Goal: Task Accomplishment & Management: Use online tool/utility

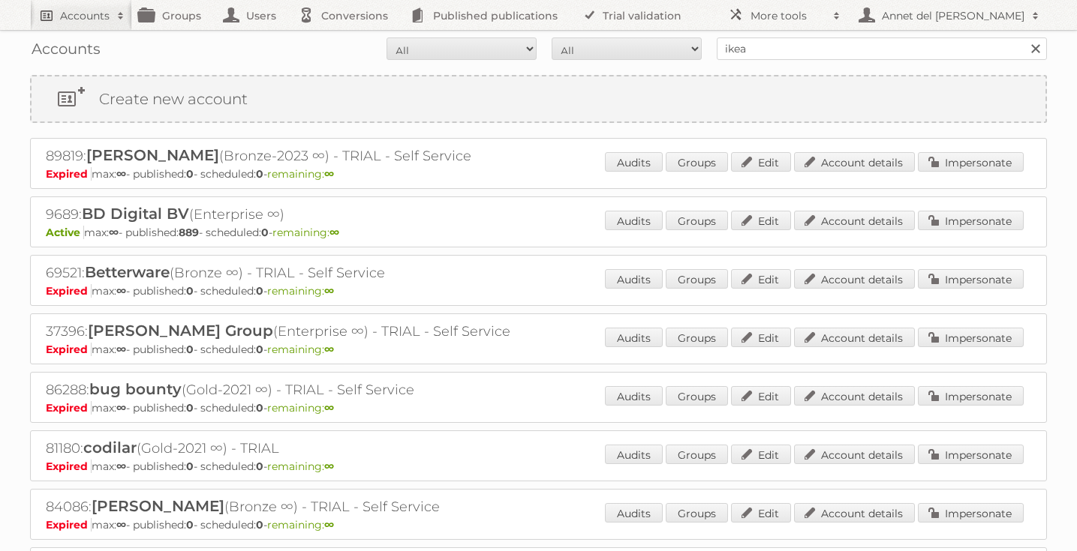
click at [59, 14] on link "Accounts" at bounding box center [81, 15] width 102 height 30
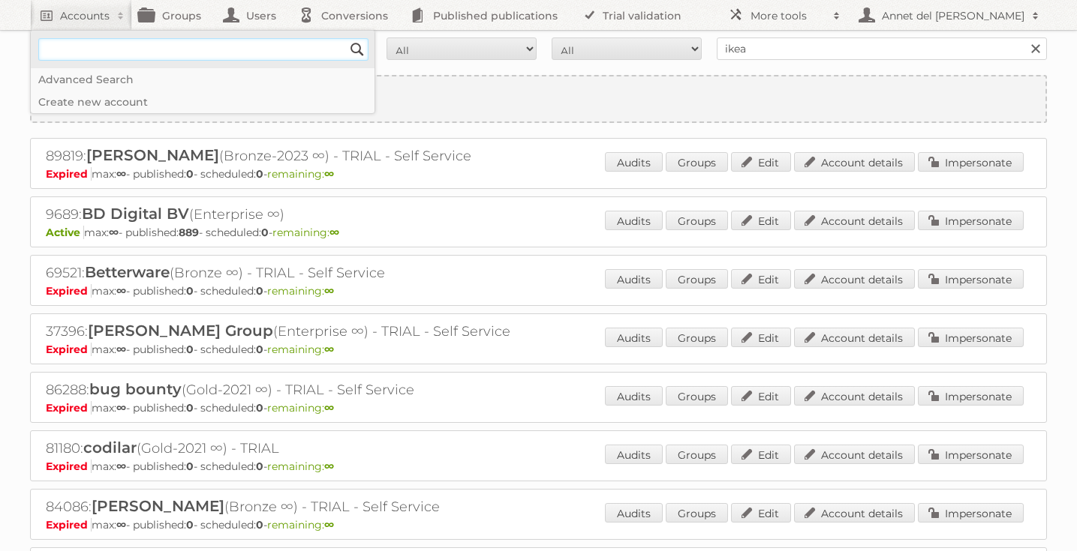
paste input"] "info@uc-global.com"
type input"] "info@uc-global.com"
click at [346, 38] on input "Search" at bounding box center [357, 49] width 23 height 23
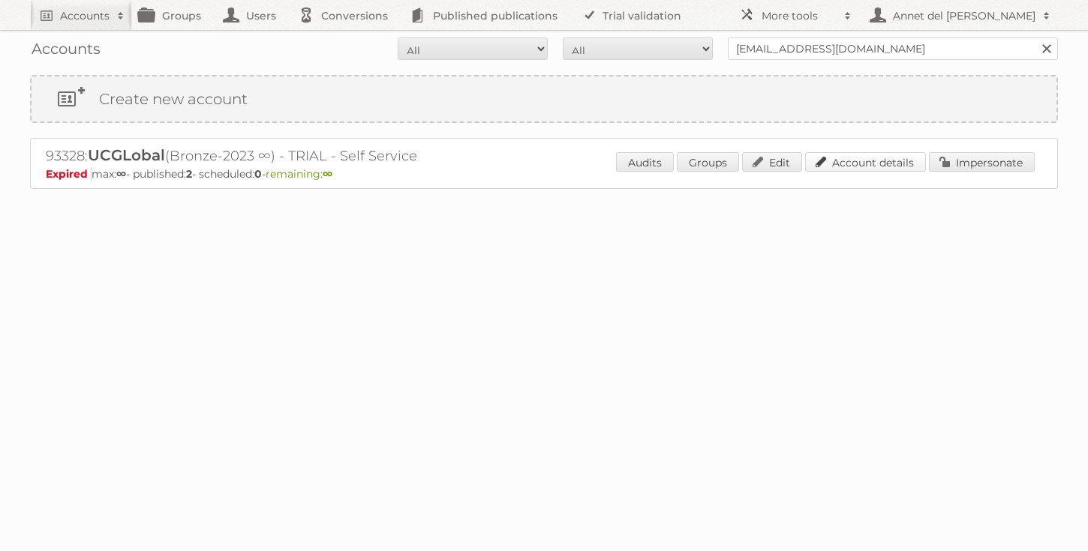
click at [885, 159] on link "Account details" at bounding box center [865, 162] width 121 height 20
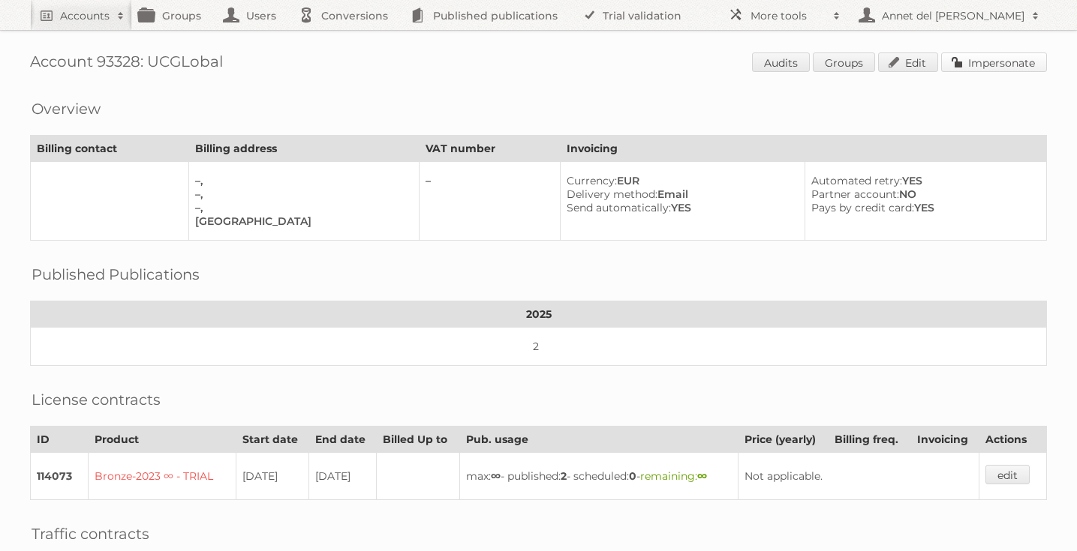
click at [981, 59] on link "Impersonate" at bounding box center [994, 63] width 106 height 20
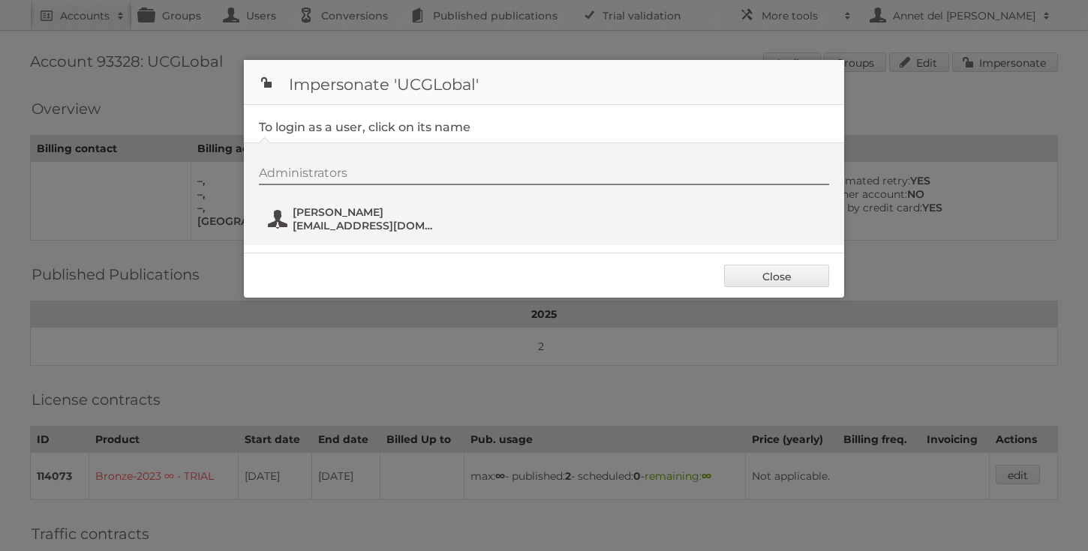
click at [303, 225] on span "info@uc-global.com" at bounding box center [366, 226] width 146 height 14
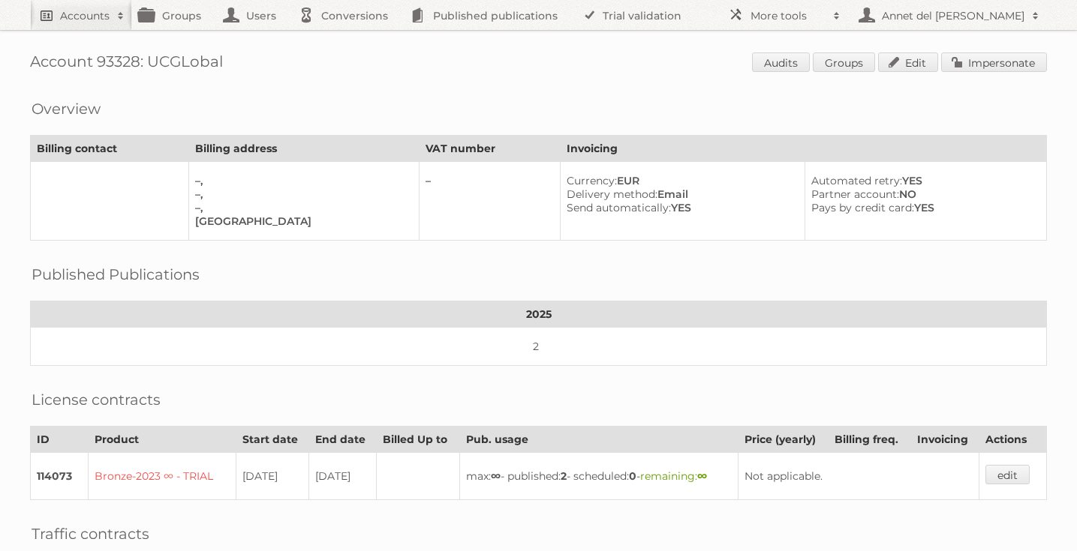
click at [60, 8] on h2 "Accounts" at bounding box center [85, 15] width 50 height 15
paste input"] "[EMAIL_ADDRESS][DOMAIN_NAME]"
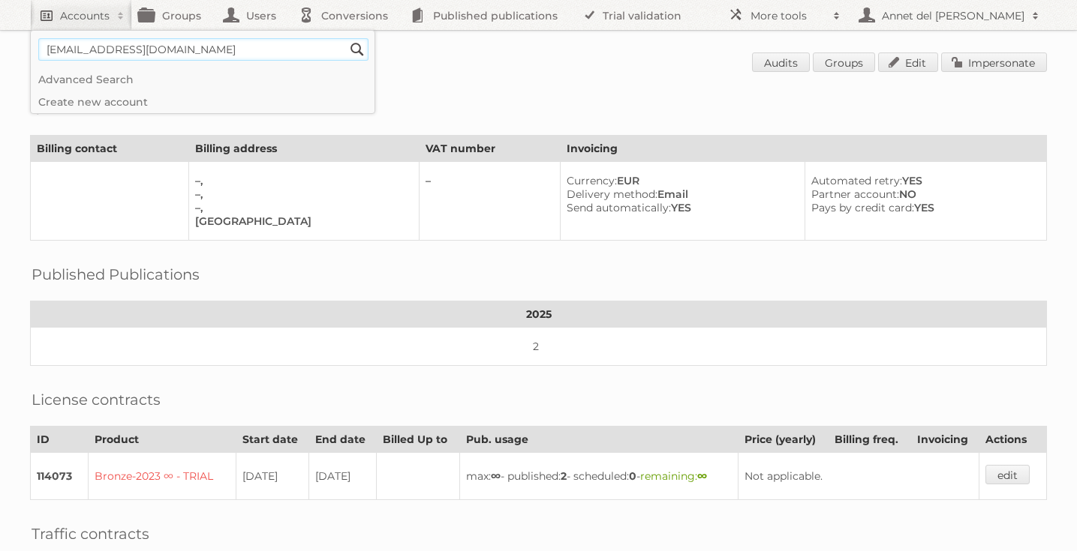
type input"] "[EMAIL_ADDRESS][DOMAIN_NAME]"
click at [346, 38] on input "Search" at bounding box center [357, 49] width 23 height 23
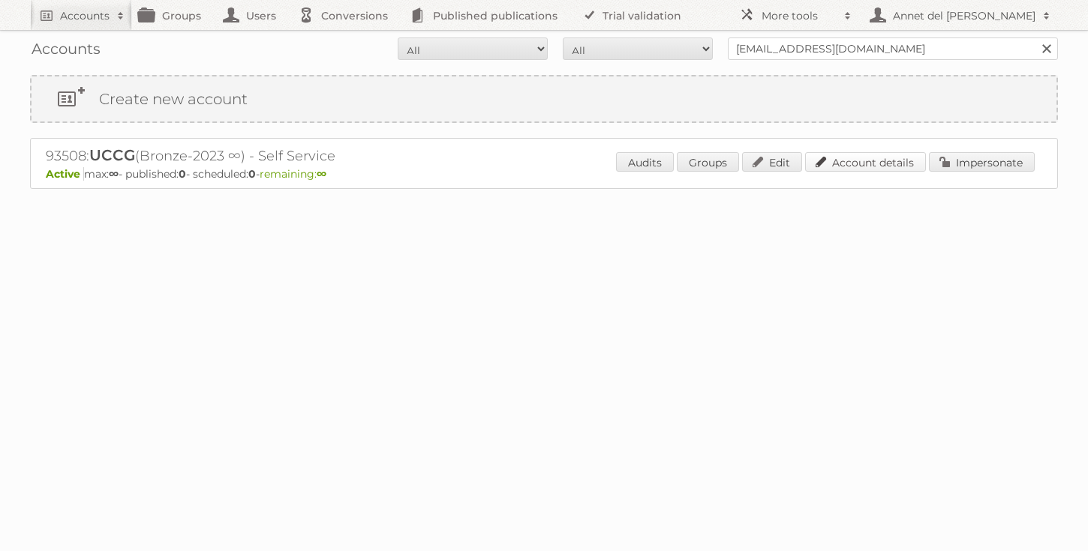
click at [890, 153] on link "Account details" at bounding box center [865, 162] width 121 height 20
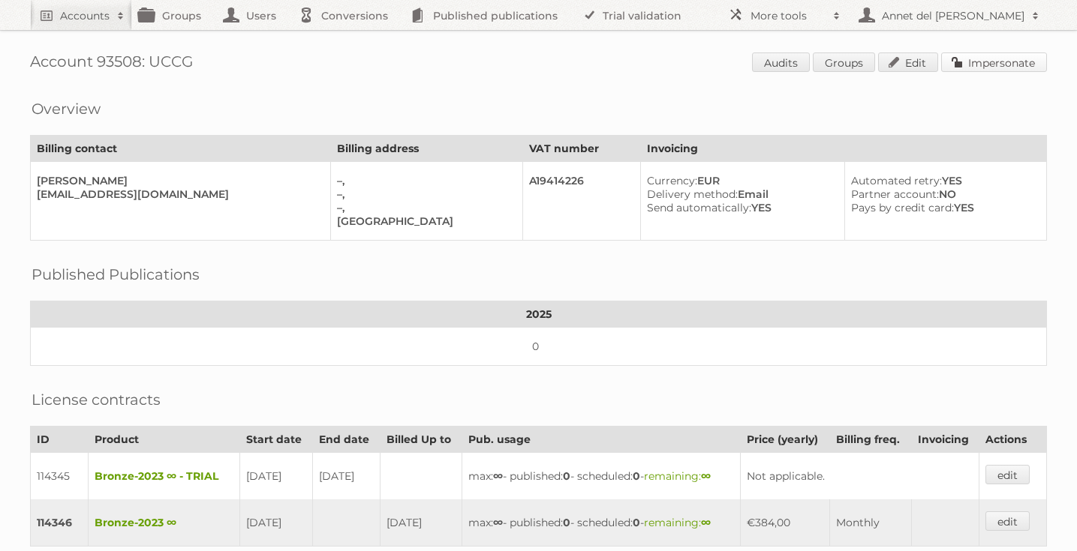
click at [1001, 66] on link "Impersonate" at bounding box center [994, 63] width 106 height 20
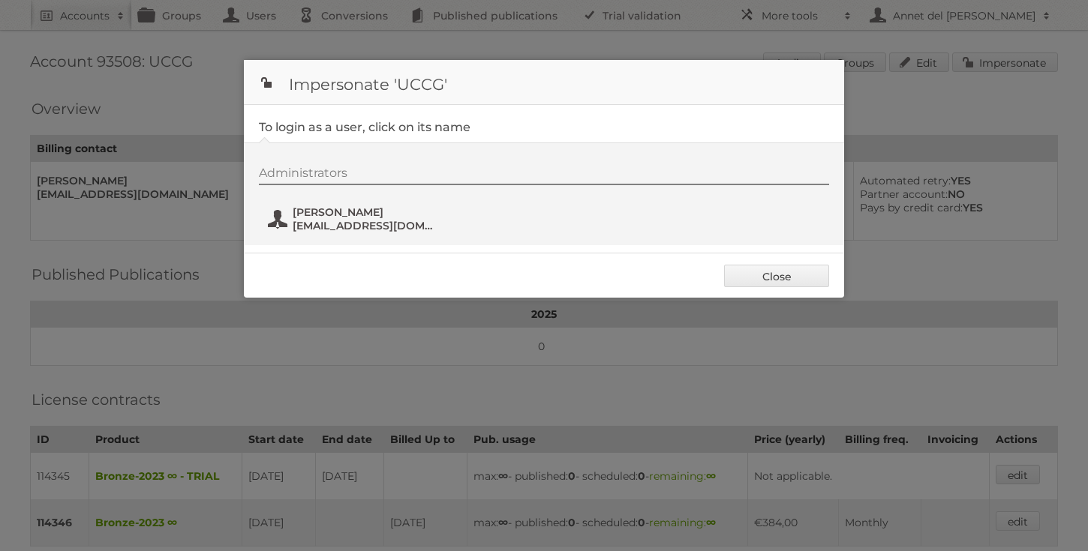
click at [369, 220] on span "info@uccg.net" at bounding box center [366, 226] width 146 height 14
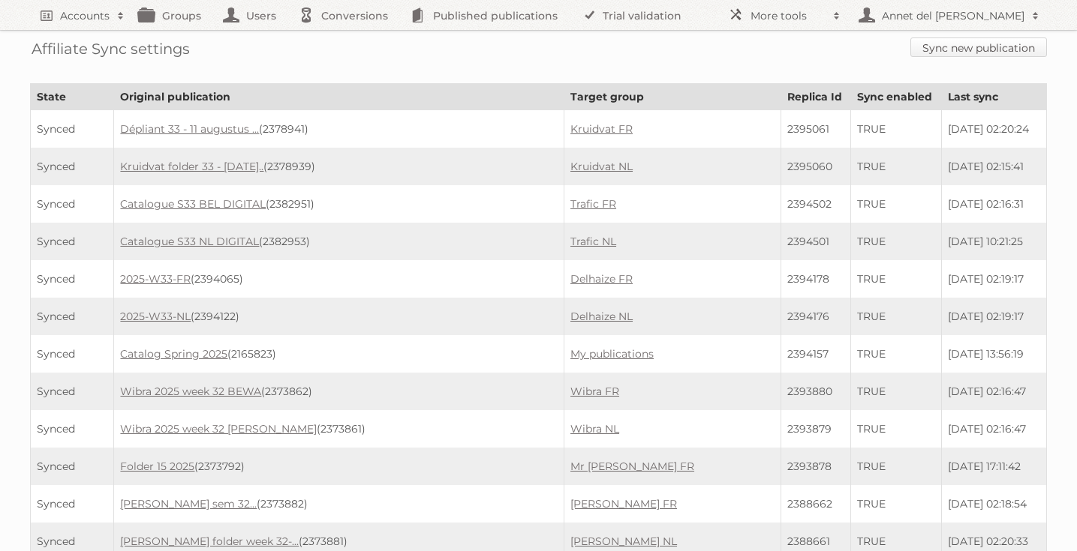
click at [954, 50] on link "Sync new publication" at bounding box center [978, 48] width 137 height 20
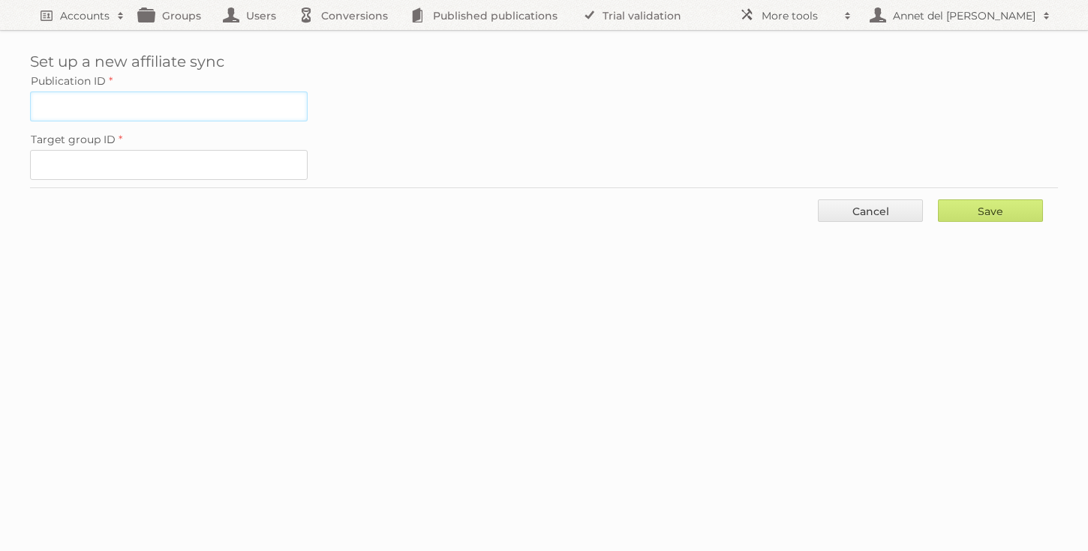
click at [269, 113] on input "Publication ID" at bounding box center [169, 107] width 278 height 30
paste input "2353099"
type input "2353099"
click at [151, 161] on input "Target group ID" at bounding box center [169, 165] width 278 height 30
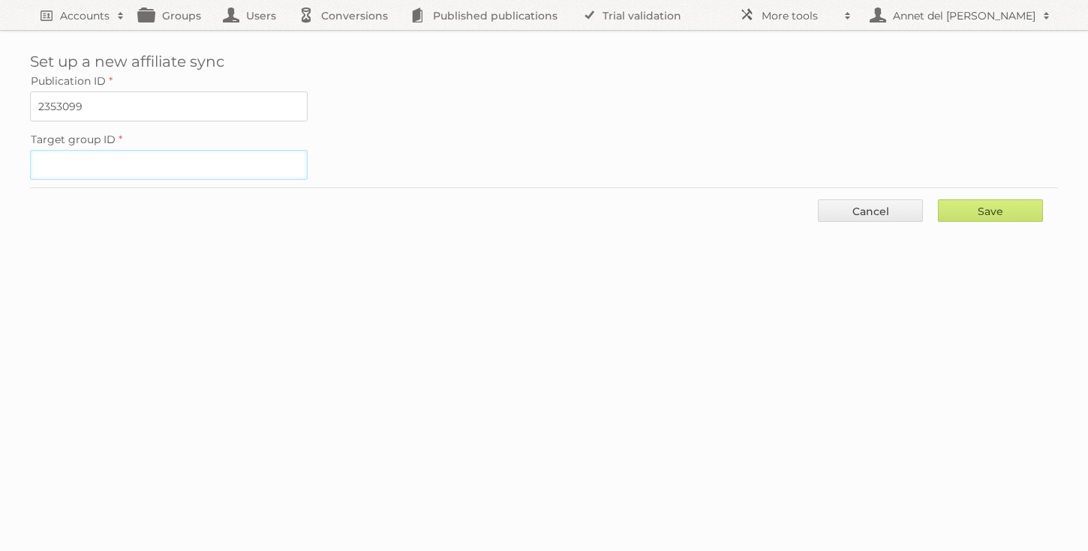
paste input "101265"
click at [36, 158] on input "101265" at bounding box center [169, 165] width 278 height 30
type input "101265"
click at [986, 205] on input "Save" at bounding box center [990, 211] width 105 height 23
type input "..."
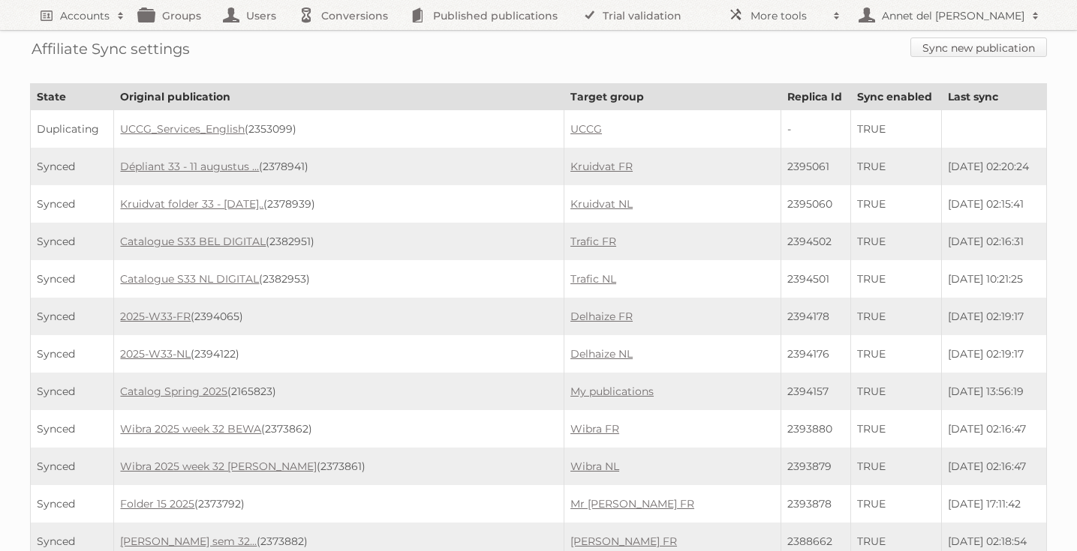
click at [956, 54] on link "Sync new publication" at bounding box center [978, 48] width 137 height 20
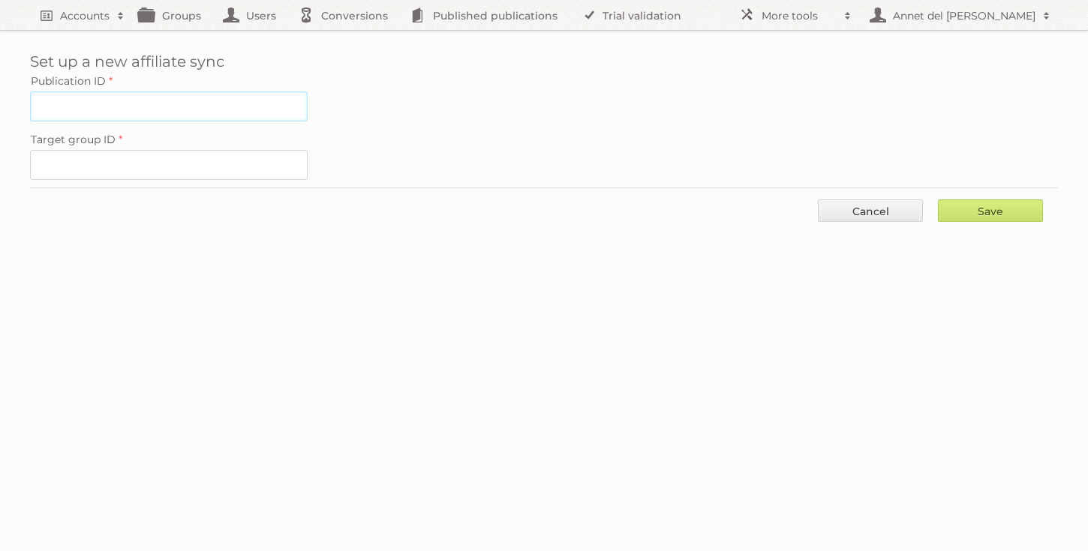
click at [50, 107] on input "Publication ID" at bounding box center [169, 107] width 278 height 30
paste input "2353089"
type input "2353089"
click at [111, 161] on input "Target group ID" at bounding box center [169, 165] width 278 height 30
paste input "101265"
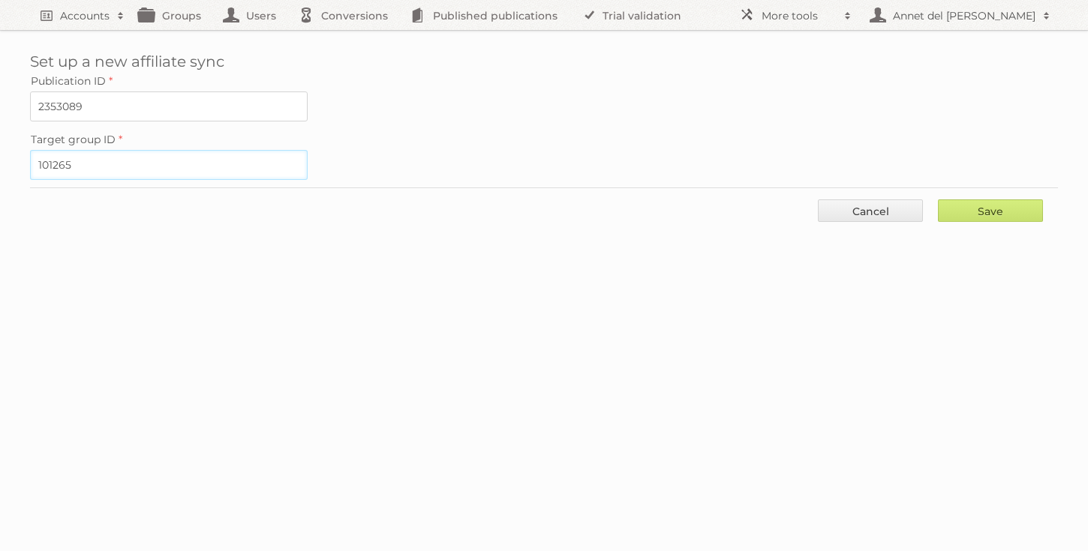
type input "101265"
click at [1013, 191] on div "Save Cancel" at bounding box center [544, 210] width 1028 height 45
click at [998, 209] on input "Save" at bounding box center [990, 211] width 105 height 23
type input "..."
